Goal: Task Accomplishment & Management: Use online tool/utility

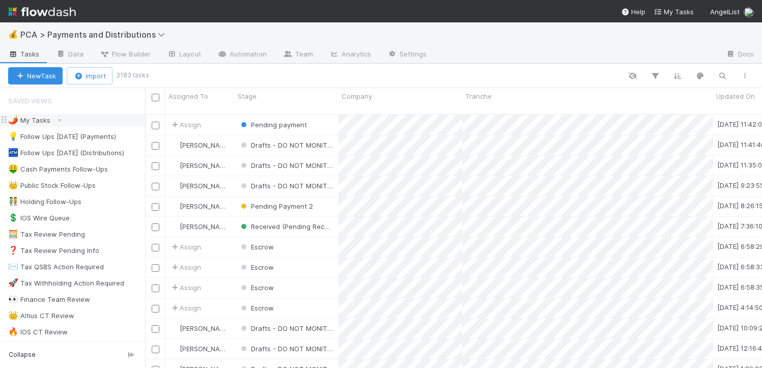
scroll to position [254, 609]
click at [52, 121] on div "🌶️ My Tasks 3" at bounding box center [76, 120] width 137 height 13
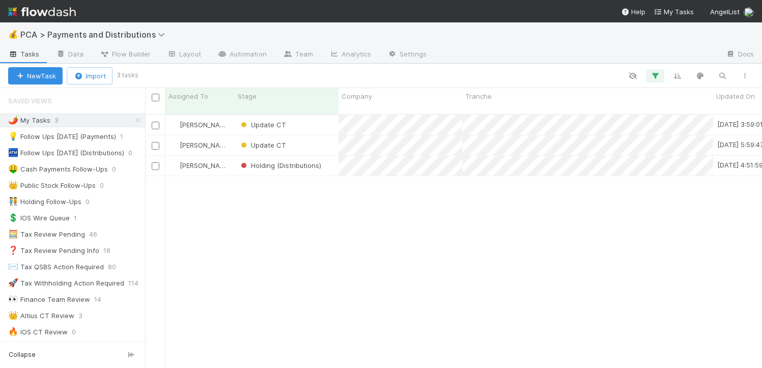
scroll to position [254, 609]
click at [325, 135] on div "Update CT" at bounding box center [287, 145] width 104 height 20
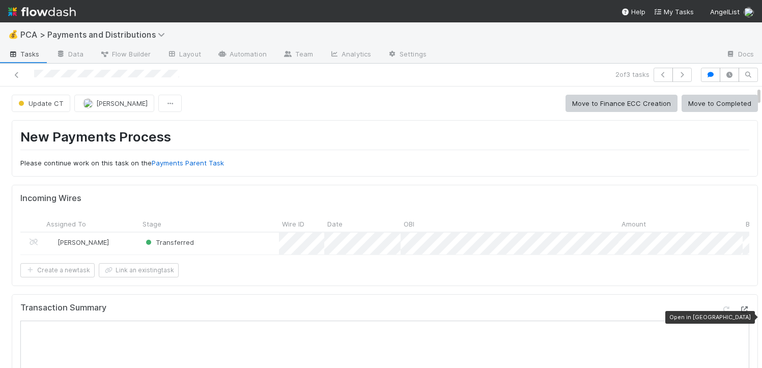
click at [739, 312] on div at bounding box center [744, 309] width 10 height 10
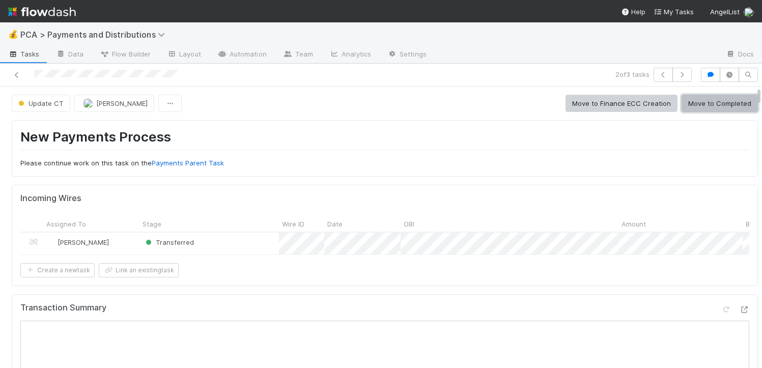
click at [692, 102] on button "Move to Completed" at bounding box center [719, 103] width 76 height 17
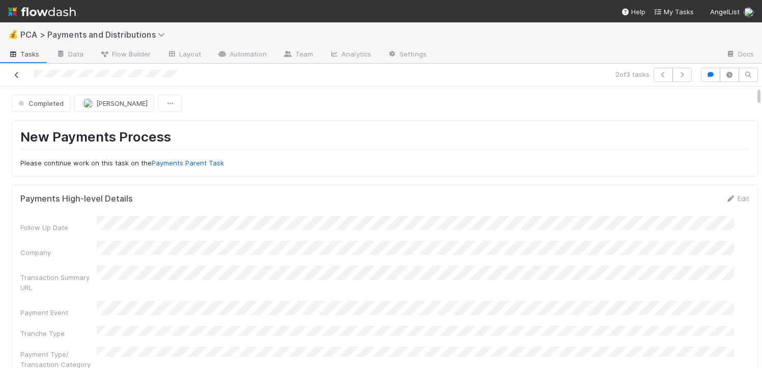
click at [17, 75] on icon at bounding box center [17, 75] width 10 height 7
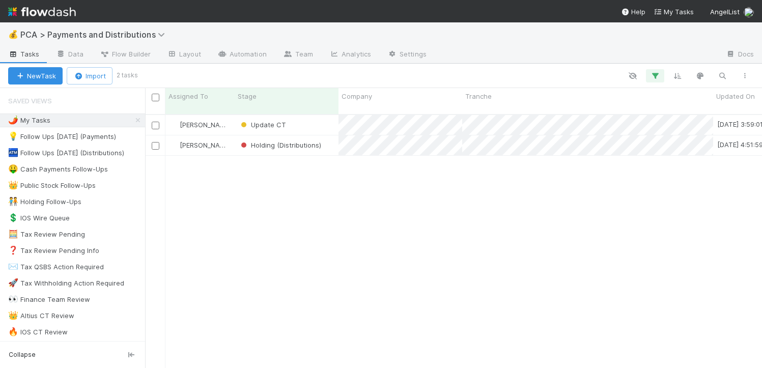
scroll to position [254, 609]
click at [302, 120] on div "Update CT" at bounding box center [287, 125] width 104 height 20
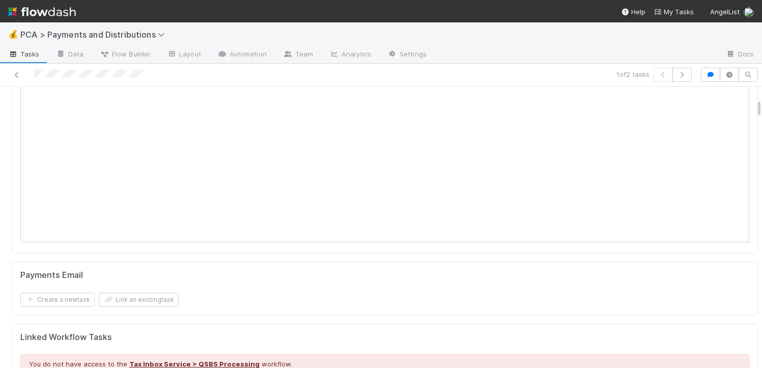
scroll to position [68, 0]
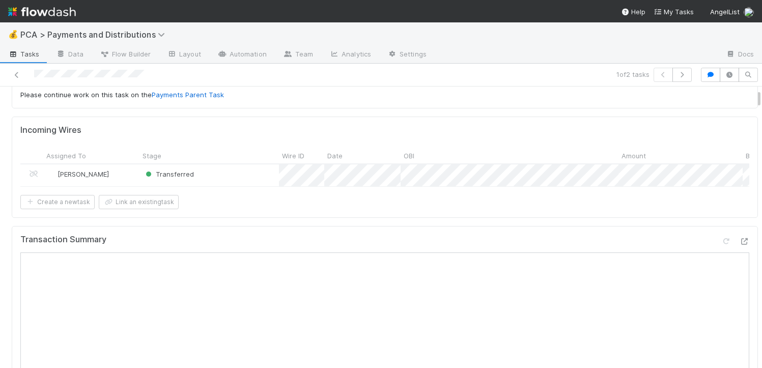
click at [725, 250] on div at bounding box center [734, 243] width 28 height 14
click at [739, 245] on icon at bounding box center [744, 241] width 10 height 7
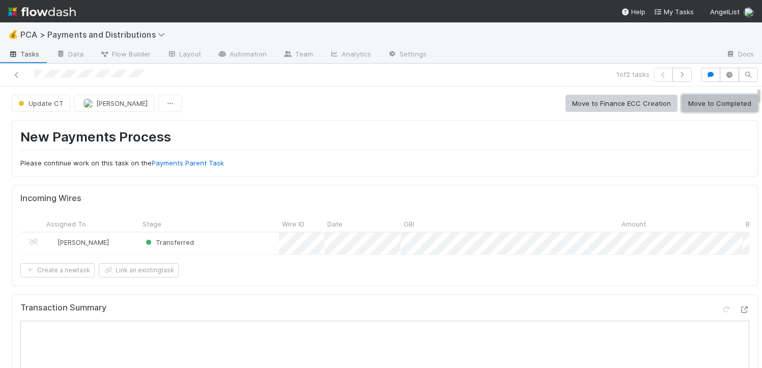
click at [681, 107] on button "Move to Completed" at bounding box center [719, 103] width 76 height 17
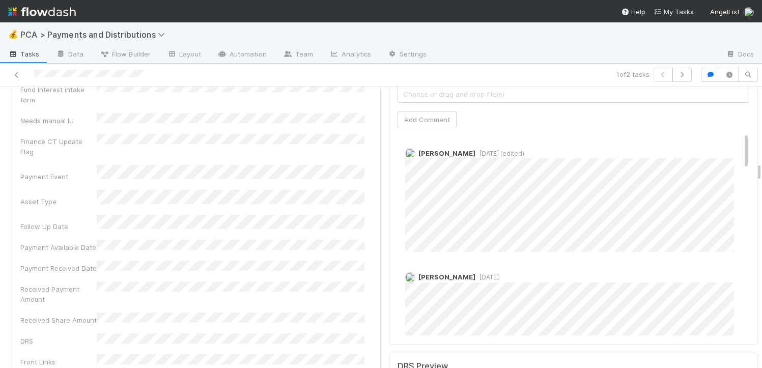
scroll to position [2289, 0]
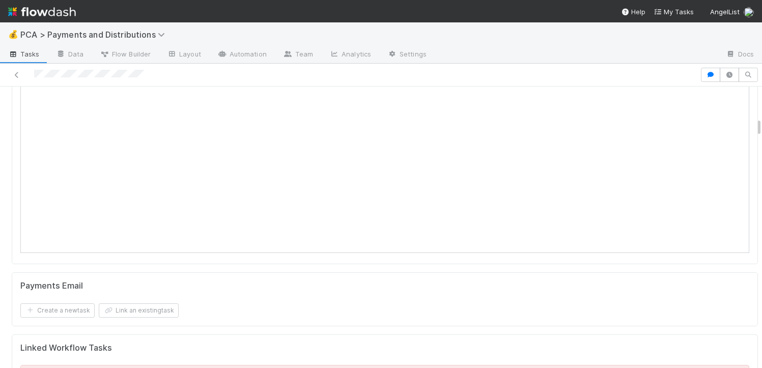
scroll to position [314, 0]
